Goal: Contribute content: Contribute content

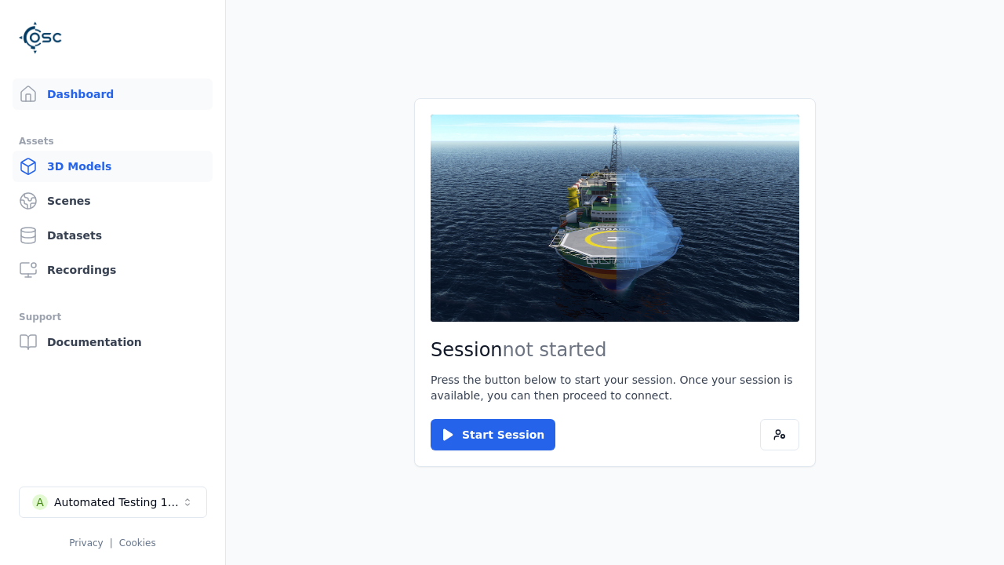
click at [112, 166] on link "3D Models" at bounding box center [113, 166] width 200 height 31
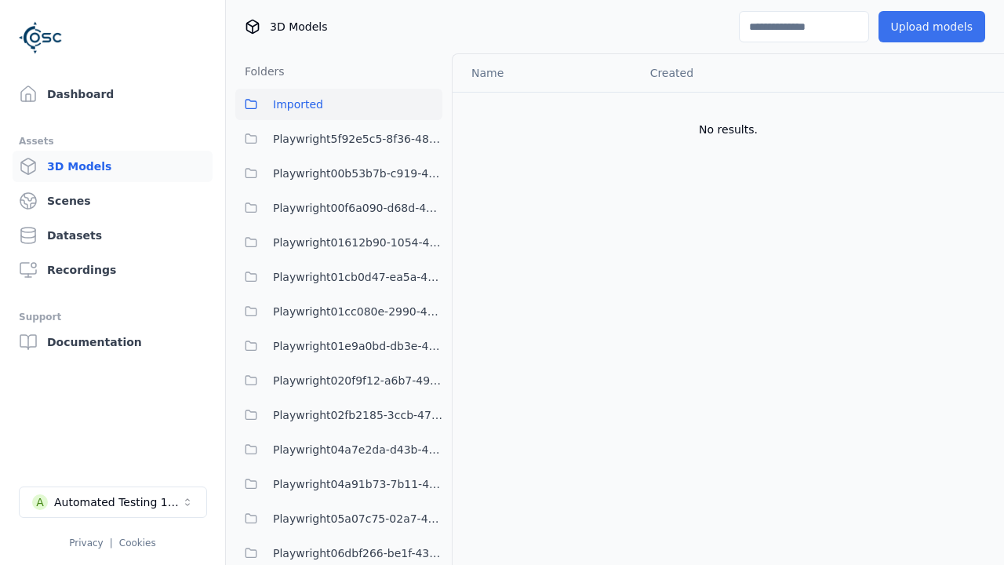
click at [931, 27] on button "Upload models" at bounding box center [932, 26] width 107 height 31
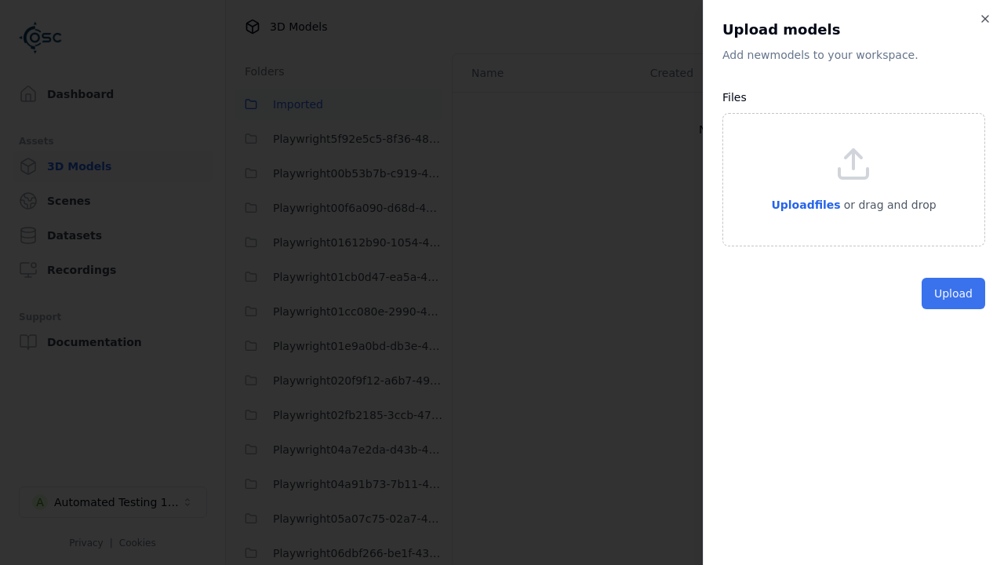
click at [953, 309] on button "Upload" at bounding box center [954, 293] width 64 height 31
